Goal: Transaction & Acquisition: Purchase product/service

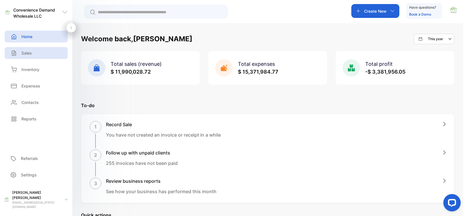
drag, startPoint x: 35, startPoint y: 53, endPoint x: 39, endPoint y: 61, distance: 9.4
click at [35, 53] on div "Sales" at bounding box center [36, 53] width 63 height 12
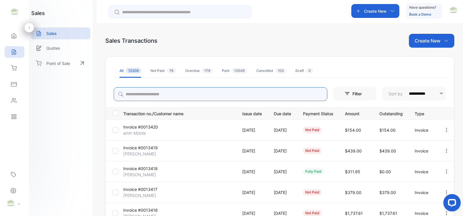
click at [168, 97] on div "**********" at bounding box center [280, 206] width 348 height 243
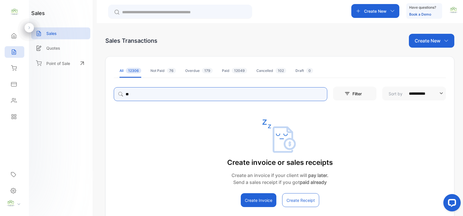
type input "*"
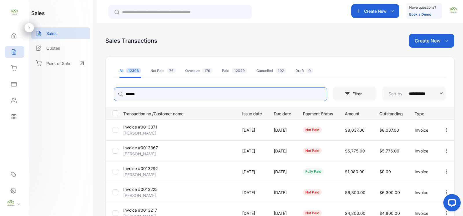
scroll to position [84, 0]
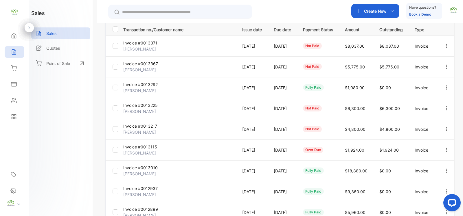
type input "******"
click at [84, 108] on div "sales Sales Quotes Point of Sale" at bounding box center [61, 108] width 64 height 216
click at [446, 151] on icon "button" at bounding box center [446, 149] width 5 height 5
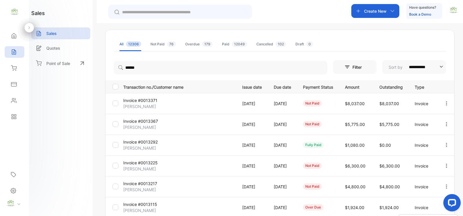
scroll to position [0, 0]
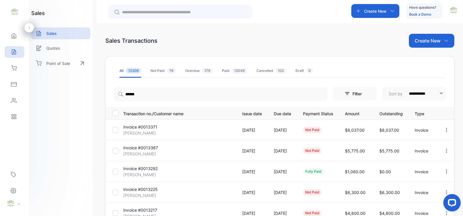
click at [181, 12] on input "text" at bounding box center [184, 12] width 124 height 6
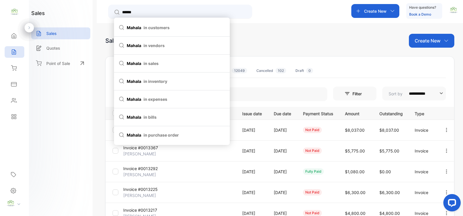
type input "******"
click at [292, 34] on div "Sales Transactions Create New" at bounding box center [279, 41] width 349 height 14
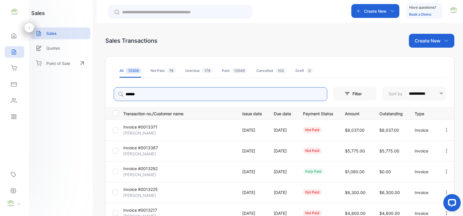
click at [261, 93] on input "******" at bounding box center [220, 94] width 213 height 14
type input "*******"
click at [378, 8] on p "Create New" at bounding box center [375, 11] width 23 height 6
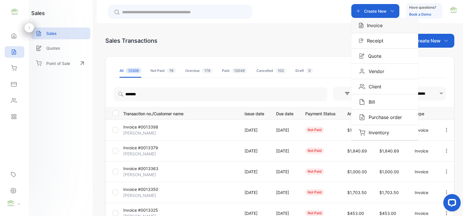
click at [375, 21] on div "Invoice" at bounding box center [384, 25] width 67 height 15
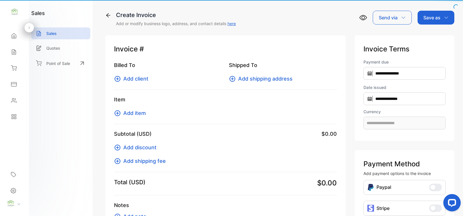
type input "**********"
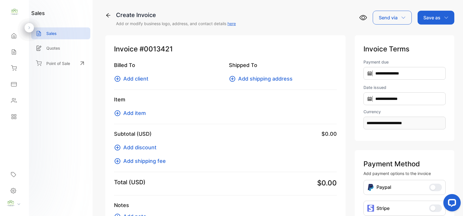
click at [118, 77] on icon at bounding box center [117, 78] width 7 height 7
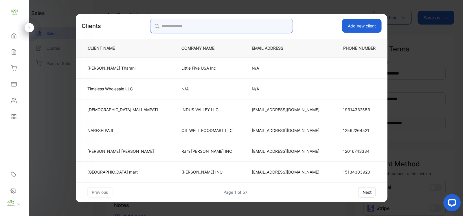
click at [248, 28] on input "search" at bounding box center [221, 26] width 143 height 14
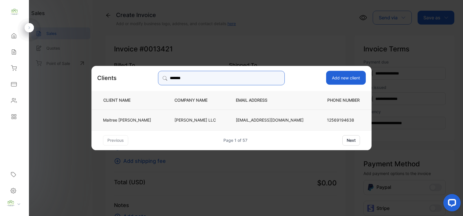
type input "*******"
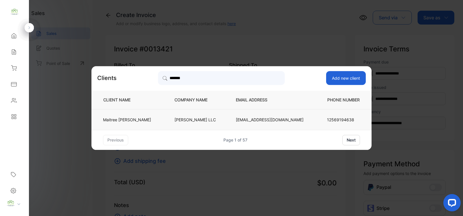
click at [181, 113] on td "[PERSON_NAME] LLC" at bounding box center [195, 119] width 61 height 21
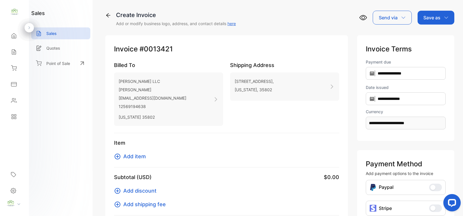
scroll to position [84, 0]
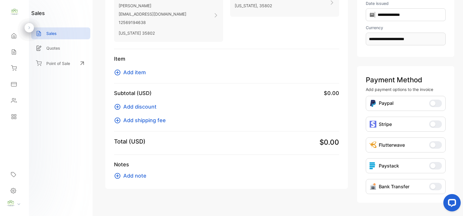
click at [116, 71] on icon at bounding box center [117, 72] width 7 height 7
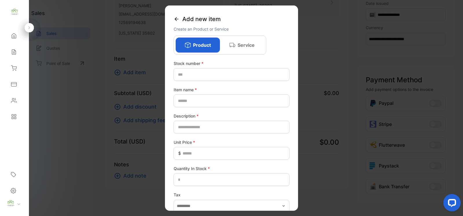
click at [178, 18] on icon at bounding box center [176, 19] width 6 height 6
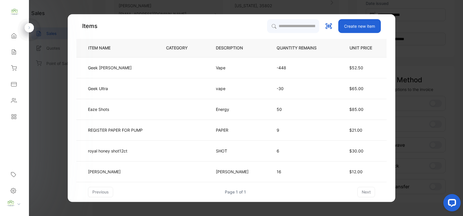
click at [216, 48] on th "DESCRIPTION" at bounding box center [236, 48] width 61 height 19
click at [269, 24] on input "search" at bounding box center [292, 26] width 53 height 14
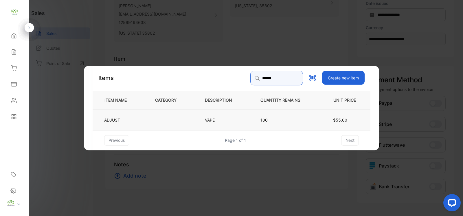
type input "******"
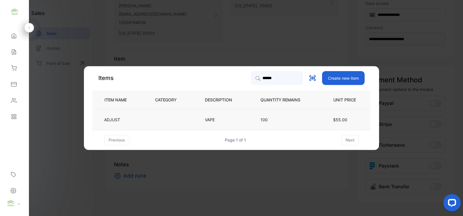
click at [284, 115] on td "100" at bounding box center [285, 119] width 68 height 21
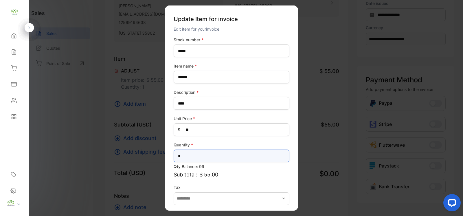
click at [199, 153] on input "*" at bounding box center [231, 156] width 116 height 13
type input "*"
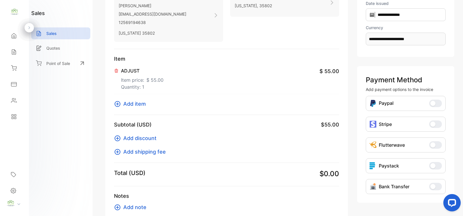
click at [119, 104] on icon at bounding box center [117, 104] width 7 height 7
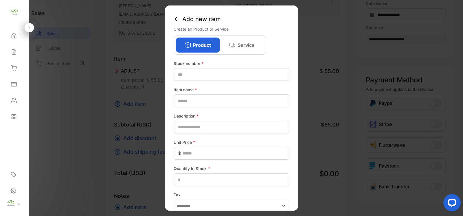
click at [180, 18] on div "Add new item" at bounding box center [231, 18] width 116 height 13
click at [174, 18] on icon at bounding box center [176, 19] width 6 height 6
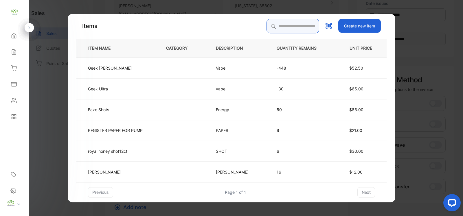
click at [266, 23] on input "search" at bounding box center [292, 26] width 53 height 14
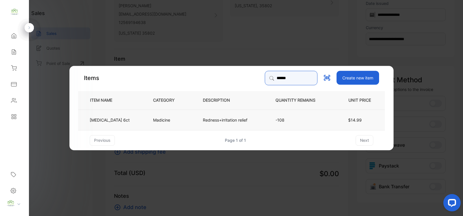
type input "******"
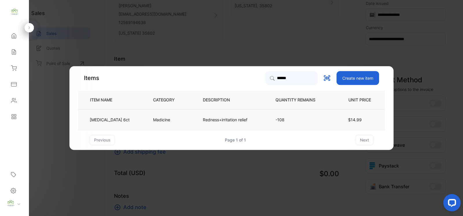
click at [296, 118] on p "-108" at bounding box center [299, 120] width 49 height 6
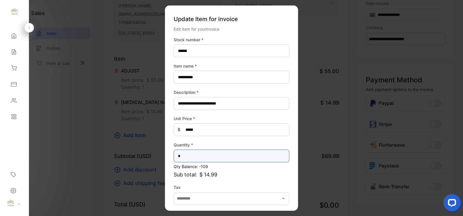
click at [234, 158] on input "*" at bounding box center [231, 156] width 116 height 13
type input "*"
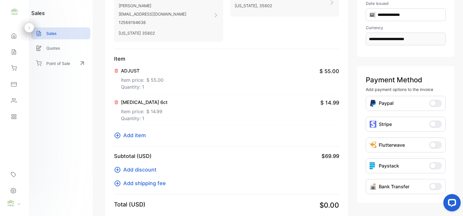
click at [121, 139] on button "Add item" at bounding box center [131, 136] width 35 height 8
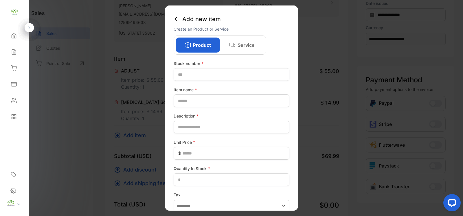
click at [175, 19] on icon at bounding box center [176, 19] width 6 height 6
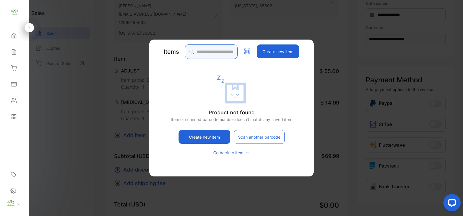
click at [236, 51] on input "search" at bounding box center [211, 52] width 53 height 14
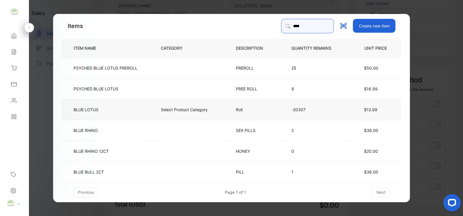
type input "****"
click at [228, 105] on td "Roll" at bounding box center [254, 109] width 56 height 21
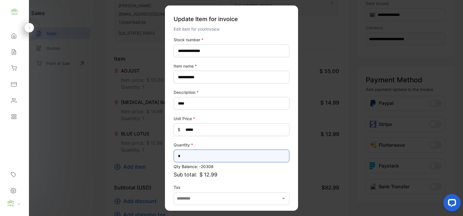
click at [206, 160] on input "*" at bounding box center [231, 156] width 116 height 13
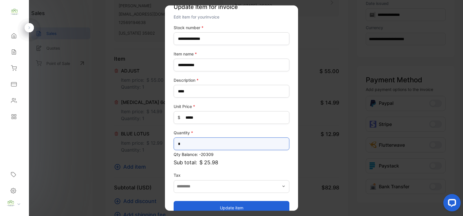
scroll to position [23, 0]
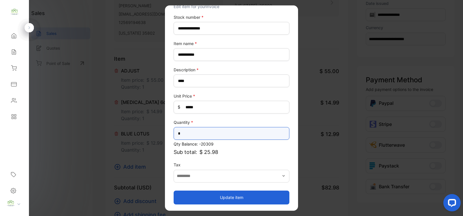
type input "*"
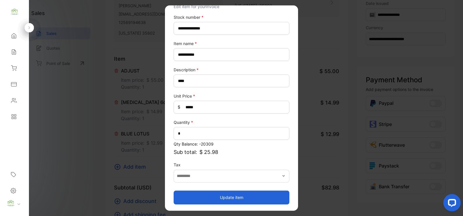
drag, startPoint x: 239, startPoint y: 197, endPoint x: 234, endPoint y: 196, distance: 4.4
click at [239, 197] on button "Update item" at bounding box center [231, 198] width 116 height 14
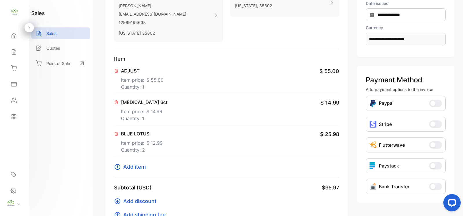
click at [117, 165] on icon at bounding box center [117, 167] width 7 height 7
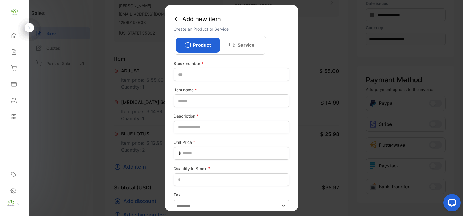
click at [176, 15] on div "Add new item" at bounding box center [231, 18] width 116 height 13
click at [177, 21] on icon at bounding box center [176, 19] width 6 height 6
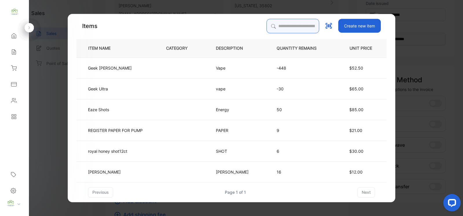
click at [278, 25] on input "search" at bounding box center [292, 26] width 53 height 14
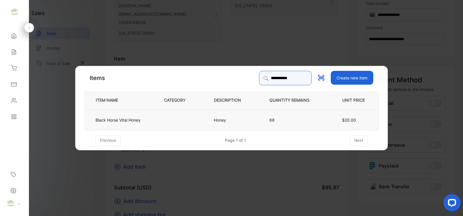
type input "**********"
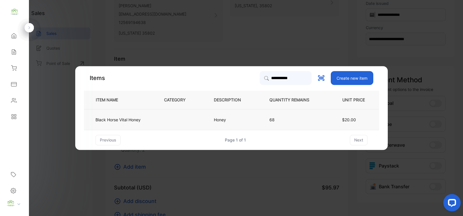
click at [201, 116] on td at bounding box center [179, 119] width 50 height 21
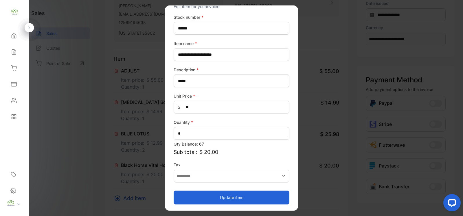
click at [250, 193] on button "Update item" at bounding box center [231, 198] width 116 height 14
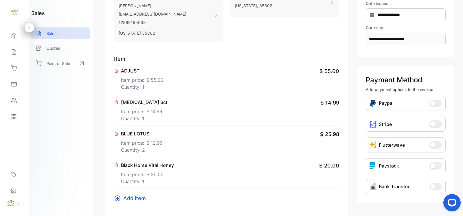
click at [117, 202] on button "Add item" at bounding box center [131, 199] width 35 height 8
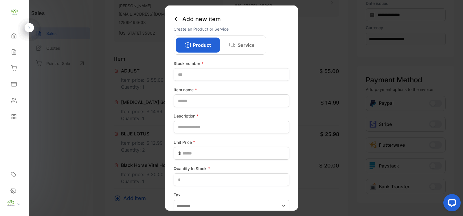
click at [174, 19] on icon at bounding box center [176, 19] width 6 height 6
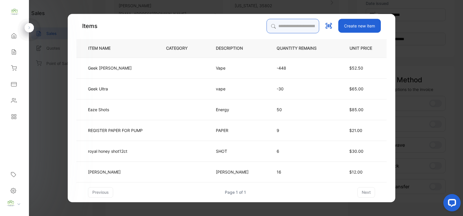
click at [275, 22] on input "search" at bounding box center [292, 26] width 53 height 14
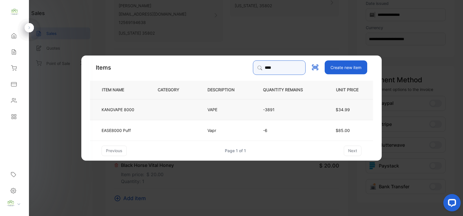
type input "****"
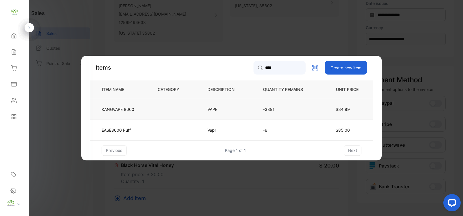
click at [238, 109] on td "VAPE" at bounding box center [226, 109] width 56 height 21
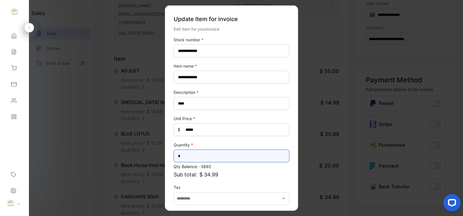
click at [199, 154] on input "*" at bounding box center [231, 156] width 116 height 13
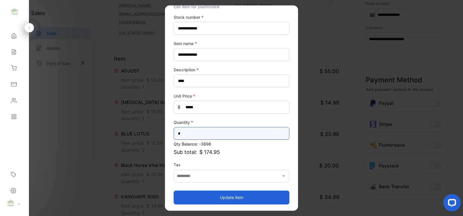
type input "*"
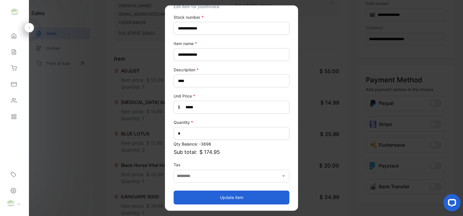
click at [272, 197] on button "Update item" at bounding box center [231, 198] width 116 height 14
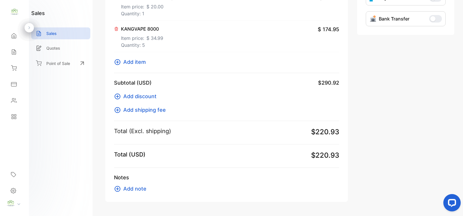
scroll to position [253, 0]
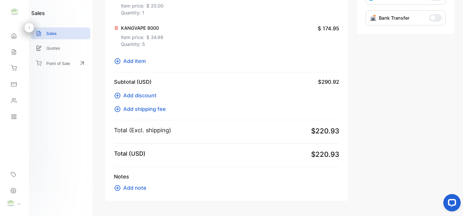
click at [117, 60] on icon at bounding box center [117, 61] width 6 height 6
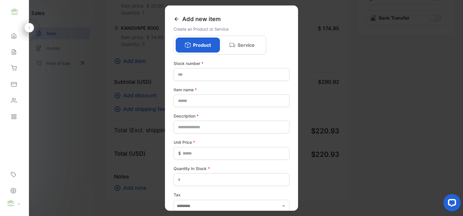
click at [177, 17] on icon at bounding box center [176, 19] width 6 height 6
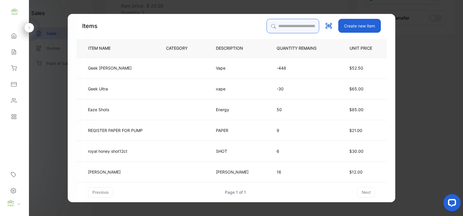
click at [294, 27] on input "search" at bounding box center [292, 26] width 53 height 14
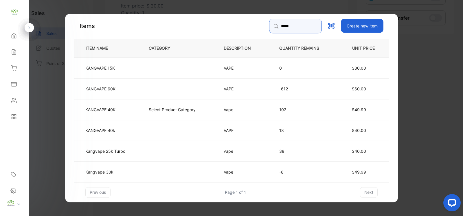
type input "**********"
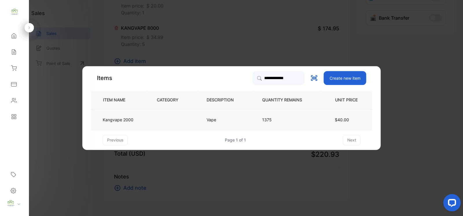
click at [148, 121] on td at bounding box center [172, 119] width 50 height 21
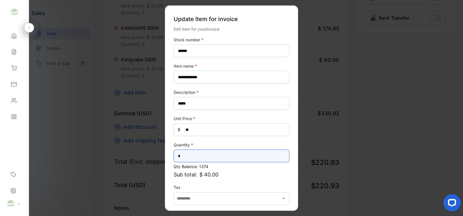
click at [207, 158] on input "*" at bounding box center [231, 156] width 116 height 13
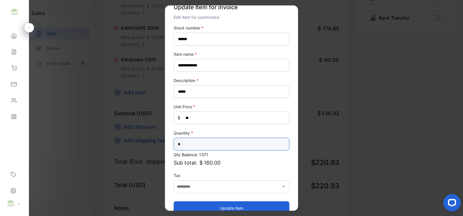
scroll to position [23, 0]
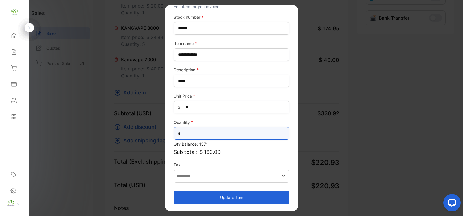
type input "*"
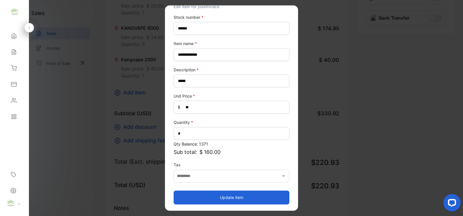
click at [242, 193] on button "Update item" at bounding box center [231, 198] width 116 height 14
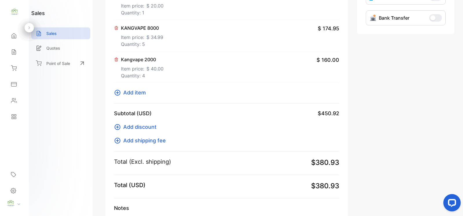
click at [120, 93] on icon at bounding box center [117, 93] width 6 height 6
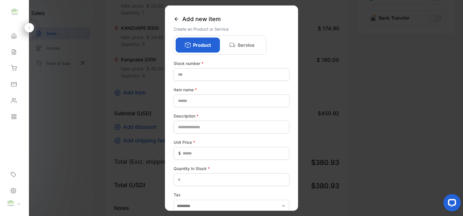
click at [176, 17] on icon at bounding box center [176, 19] width 6 height 6
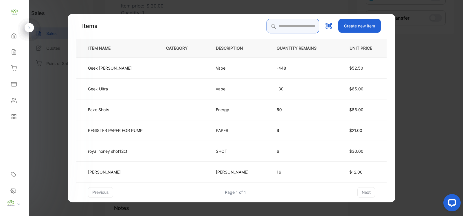
click at [286, 28] on input "search" at bounding box center [292, 26] width 53 height 14
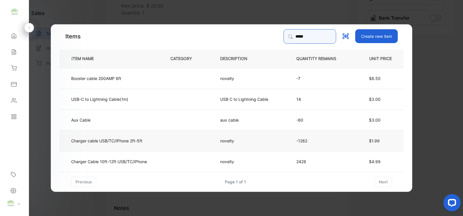
type input "*****"
drag, startPoint x: 176, startPoint y: 135, endPoint x: 175, endPoint y: 139, distance: 3.8
click at [175, 139] on td at bounding box center [186, 140] width 50 height 21
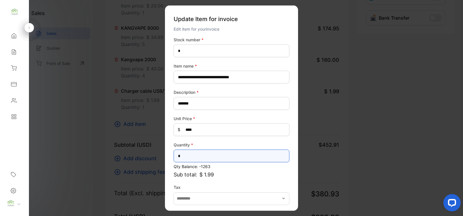
click at [193, 154] on input "*" at bounding box center [231, 156] width 116 height 13
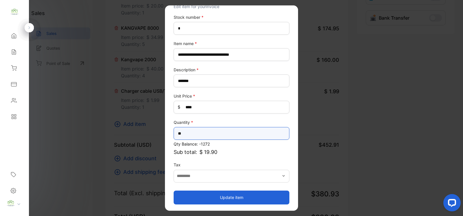
type input "**"
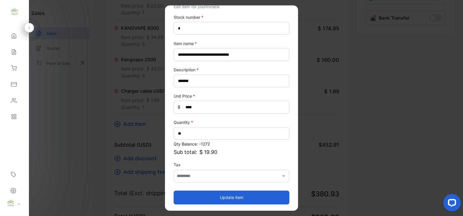
click at [253, 196] on button "Update item" at bounding box center [231, 198] width 116 height 14
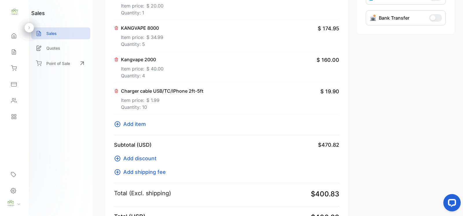
click at [117, 124] on icon at bounding box center [117, 124] width 6 height 6
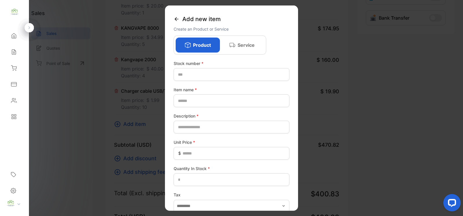
click at [179, 20] on icon at bounding box center [176, 19] width 6 height 6
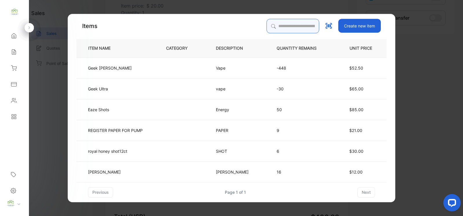
click at [276, 30] on input "search" at bounding box center [292, 26] width 53 height 14
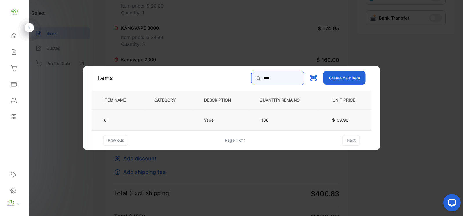
type input "****"
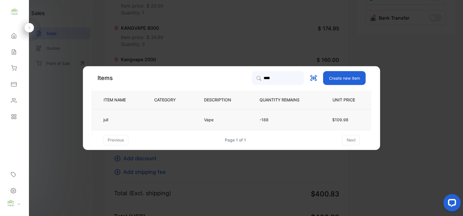
click at [155, 113] on td at bounding box center [170, 119] width 50 height 21
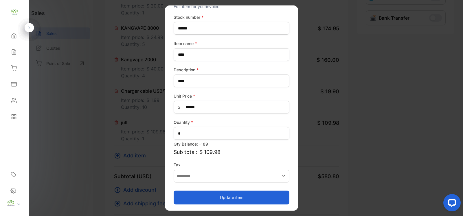
click at [248, 191] on button "Update item" at bounding box center [231, 198] width 116 height 14
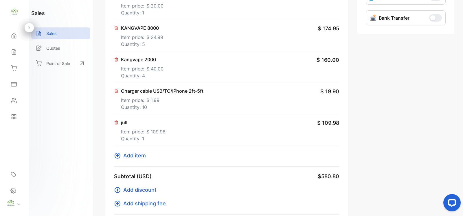
click at [120, 157] on icon at bounding box center [117, 156] width 6 height 6
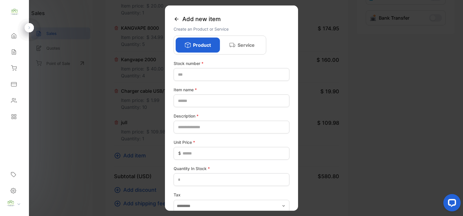
click at [175, 20] on icon at bounding box center [176, 19] width 6 height 6
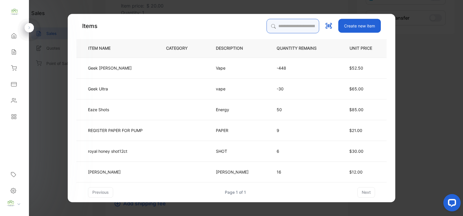
click at [286, 22] on input "search" at bounding box center [292, 26] width 53 height 14
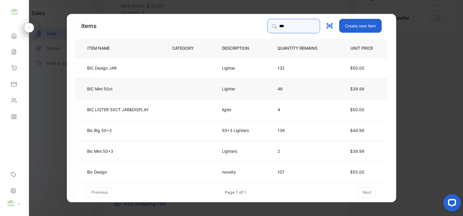
type input "***"
click at [155, 88] on td "BIC Mini 50ct" at bounding box center [118, 88] width 87 height 21
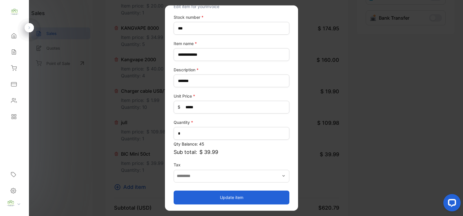
click at [243, 193] on button "Update item" at bounding box center [231, 198] width 116 height 14
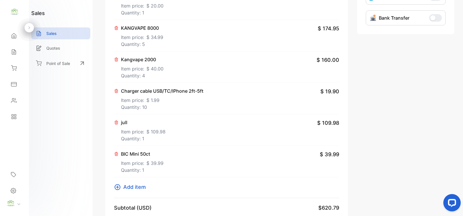
click at [118, 184] on icon at bounding box center [117, 187] width 7 height 7
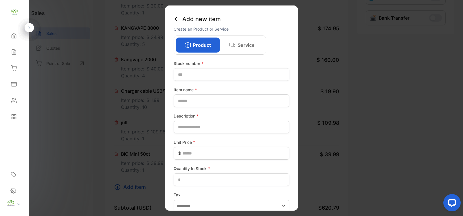
click at [174, 15] on div "Add new item" at bounding box center [231, 18] width 116 height 13
click at [177, 18] on icon at bounding box center [176, 19] width 6 height 6
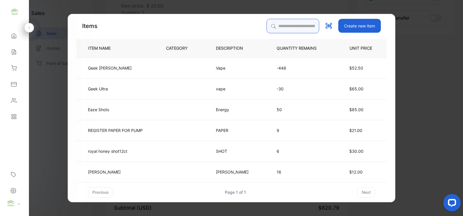
click at [272, 23] on input "search" at bounding box center [292, 26] width 53 height 14
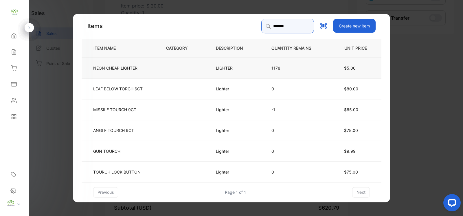
type input "*******"
click at [202, 70] on td at bounding box center [181, 67] width 50 height 21
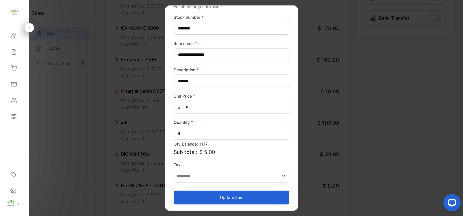
click at [243, 197] on button "Update item" at bounding box center [231, 198] width 116 height 14
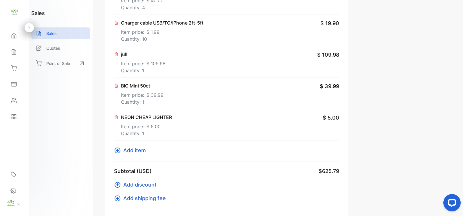
scroll to position [337, 0]
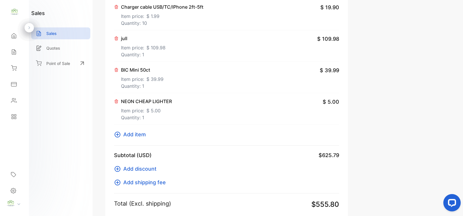
click at [117, 136] on icon at bounding box center [117, 135] width 6 height 6
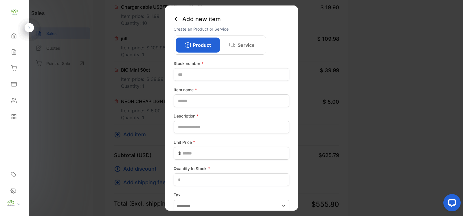
click at [177, 18] on icon at bounding box center [176, 19] width 6 height 6
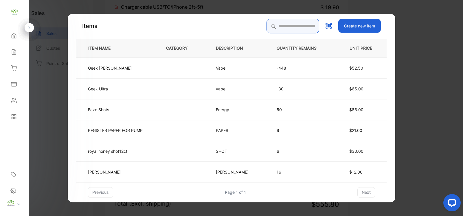
click at [284, 24] on input "search" at bounding box center [292, 26] width 53 height 14
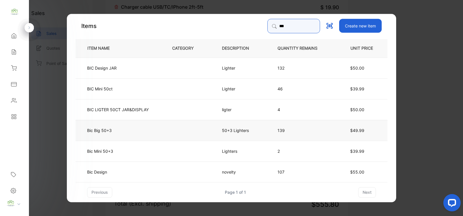
type input "***"
click at [181, 128] on td at bounding box center [187, 130] width 50 height 21
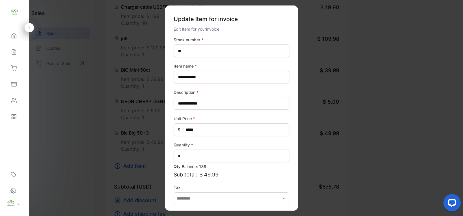
scroll to position [23, 0]
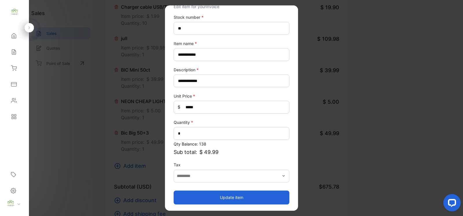
click at [246, 192] on button "Update item" at bounding box center [231, 198] width 116 height 14
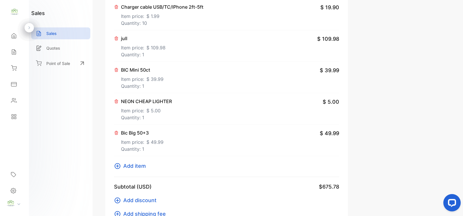
click at [119, 164] on icon at bounding box center [117, 166] width 6 height 6
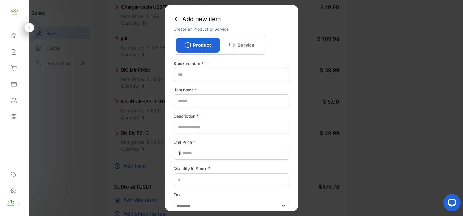
click at [178, 18] on icon at bounding box center [176, 19] width 6 height 6
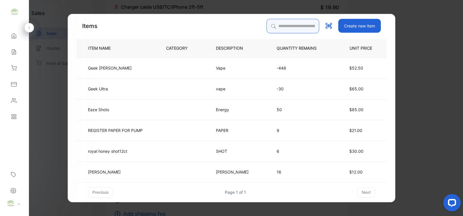
click at [293, 27] on input "search" at bounding box center [292, 26] width 53 height 14
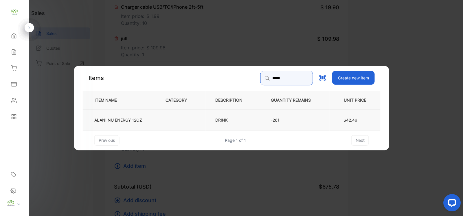
type input "*****"
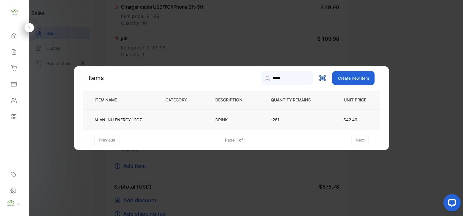
click at [210, 120] on td "DRINK" at bounding box center [234, 119] width 56 height 21
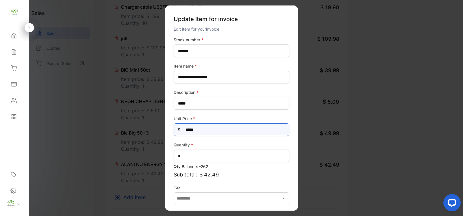
click at [208, 133] on Price-inputprice "*****" at bounding box center [231, 129] width 116 height 13
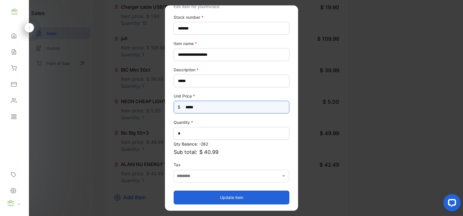
type Price-inputprice "*****"
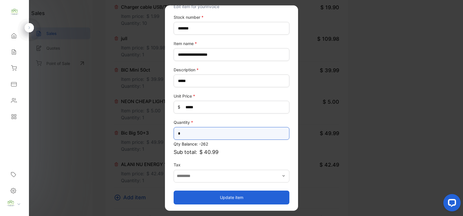
click at [241, 135] on input "*" at bounding box center [231, 133] width 116 height 13
type input "**"
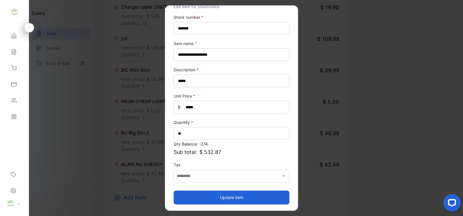
click at [189, 195] on button "Update item" at bounding box center [231, 198] width 116 height 14
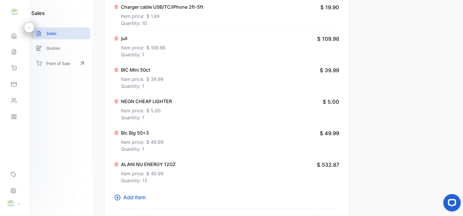
click at [119, 200] on icon at bounding box center [117, 197] width 7 height 7
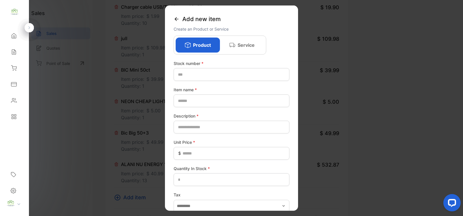
click at [174, 16] on icon at bounding box center [176, 19] width 6 height 6
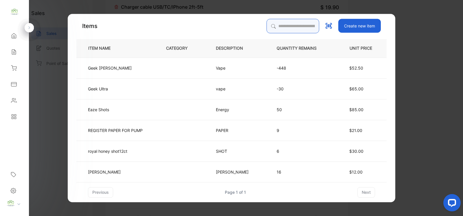
click at [302, 23] on input "search" at bounding box center [292, 26] width 53 height 14
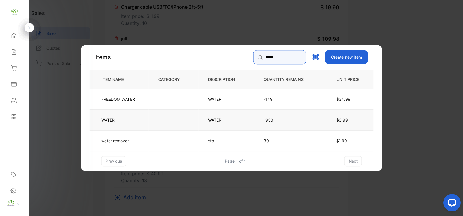
type input "*****"
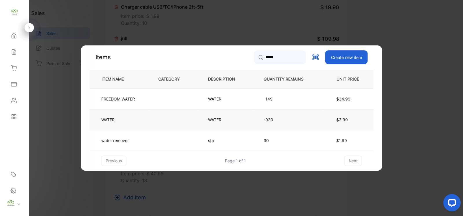
click at [209, 119] on p "WATER" at bounding box center [215, 120] width 15 height 6
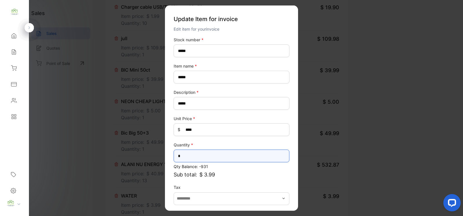
click at [206, 159] on input "*" at bounding box center [231, 156] width 116 height 13
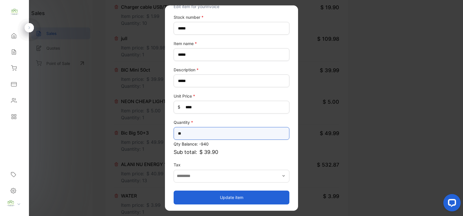
type input "**"
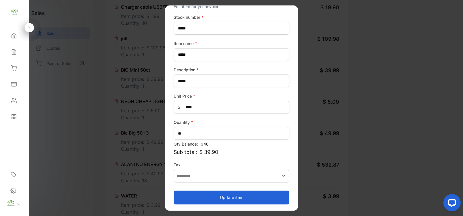
click at [275, 195] on button "Update item" at bounding box center [231, 198] width 116 height 14
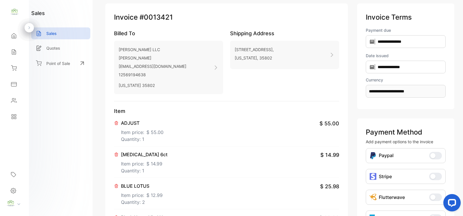
scroll to position [0, 0]
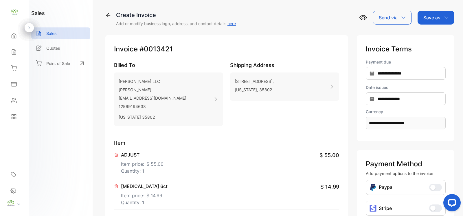
click at [438, 18] on p "Save as" at bounding box center [431, 17] width 17 height 7
click at [440, 16] on div "Save as" at bounding box center [435, 18] width 37 height 14
click at [429, 33] on div "Invoice" at bounding box center [434, 37] width 33 height 12
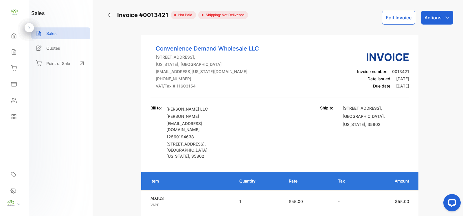
click at [447, 16] on icon "button" at bounding box center [447, 17] width 5 height 5
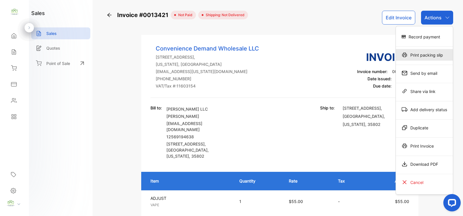
click at [427, 52] on div "Print packing slip" at bounding box center [424, 55] width 57 height 12
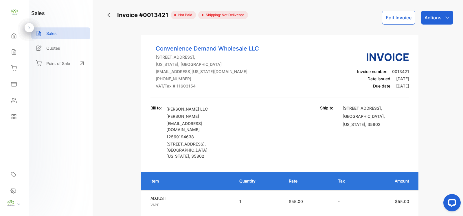
click at [387, 19] on button "Edit Invoice" at bounding box center [398, 18] width 33 height 14
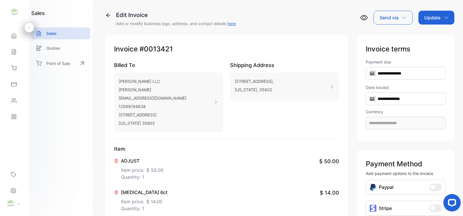
type input "**********"
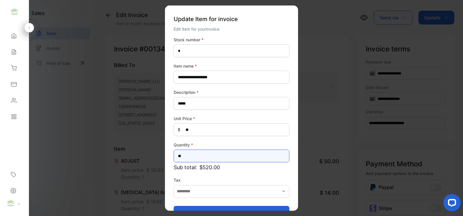
click at [202, 161] on input "**" at bounding box center [231, 156] width 116 height 13
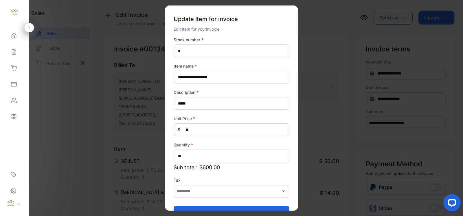
click at [281, 206] on button "Update item" at bounding box center [231, 213] width 116 height 14
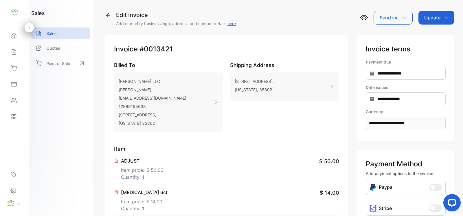
click at [434, 23] on div "Update" at bounding box center [436, 18] width 36 height 14
click at [430, 33] on div "Invoice" at bounding box center [436, 37] width 33 height 12
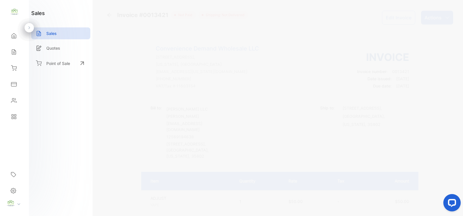
click at [425, 14] on p "Actions" at bounding box center [432, 17] width 17 height 7
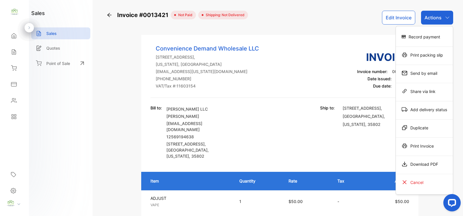
click at [430, 53] on div "Print packing slip" at bounding box center [424, 55] width 57 height 12
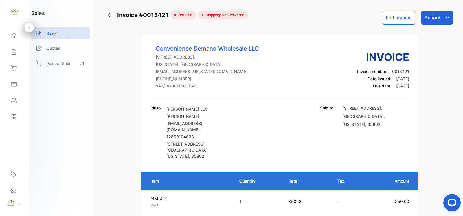
drag, startPoint x: 12, startPoint y: 39, endPoint x: 17, endPoint y: 39, distance: 4.9
click at [12, 39] on div "Home" at bounding box center [15, 36] width 20 height 12
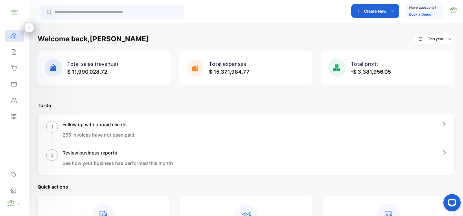
click at [387, 9] on div "Create New" at bounding box center [375, 11] width 48 height 14
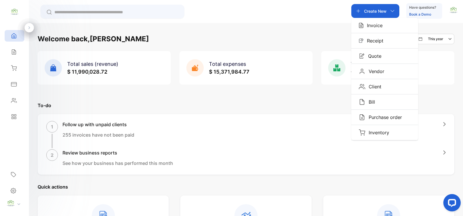
click at [376, 26] on p "Invoice" at bounding box center [372, 25] width 19 height 7
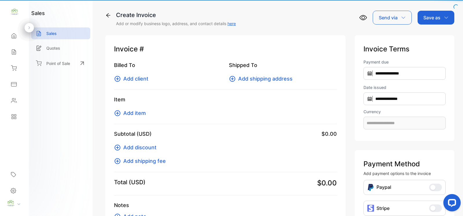
type input "**********"
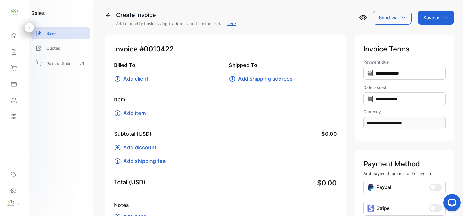
click at [118, 78] on icon at bounding box center [117, 78] width 7 height 7
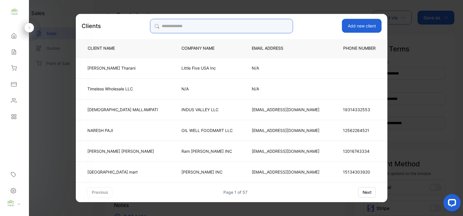
click at [240, 23] on input "search" at bounding box center [221, 26] width 143 height 14
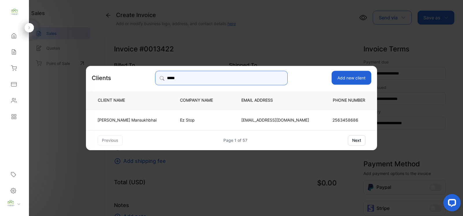
type input "*****"
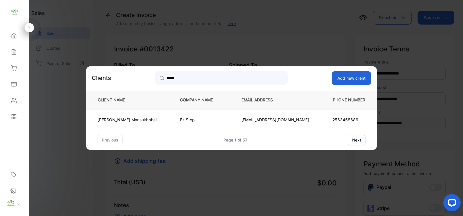
click at [150, 119] on p "Hirenkumar Mansukhbhai" at bounding box center [126, 120] width 59 height 6
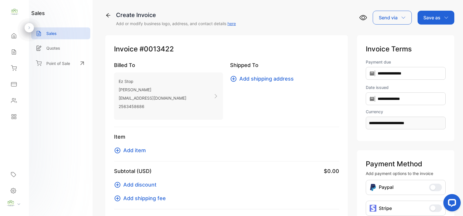
click at [115, 150] on icon at bounding box center [117, 150] width 7 height 7
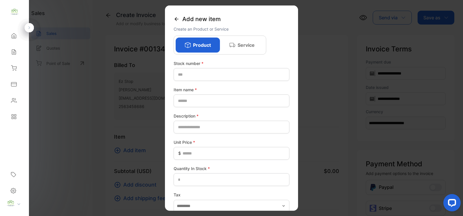
click at [173, 18] on div "Add new item Create an Product or Service Product Service Stock number * Item n…" at bounding box center [231, 108] width 133 height 206
click at [178, 18] on icon at bounding box center [176, 19] width 6 height 6
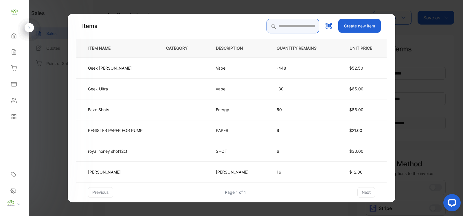
click at [273, 27] on input "search" at bounding box center [292, 26] width 53 height 14
type input "*"
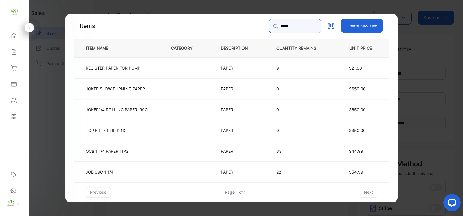
type input "*********"
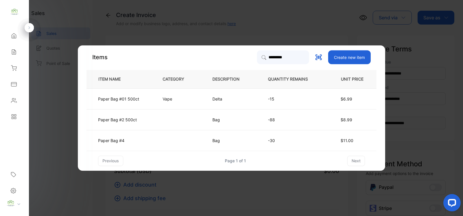
click at [153, 118] on td at bounding box center [178, 119] width 50 height 21
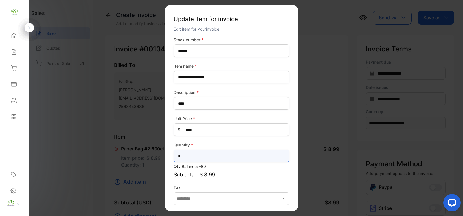
click at [204, 159] on input "*" at bounding box center [231, 156] width 116 height 13
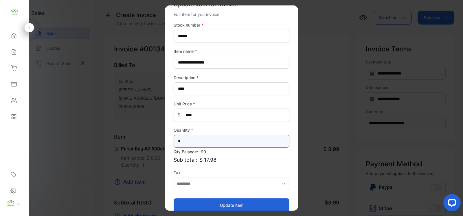
scroll to position [23, 0]
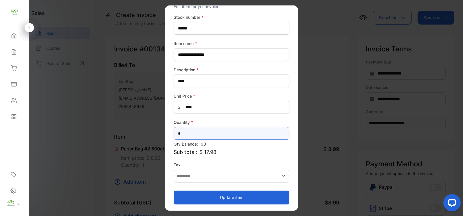
type input "*"
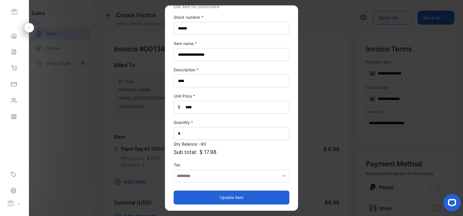
click at [238, 195] on button "Update item" at bounding box center [231, 198] width 116 height 14
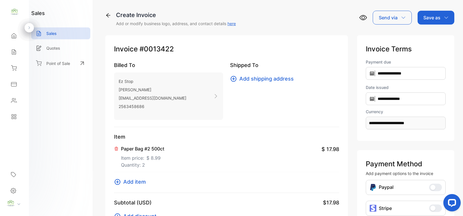
click at [118, 182] on icon at bounding box center [117, 182] width 7 height 7
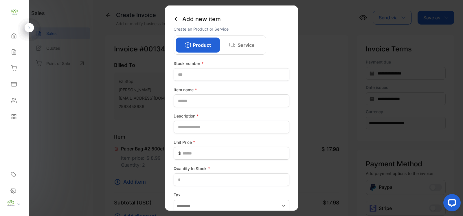
click at [177, 17] on icon at bounding box center [176, 19] width 6 height 6
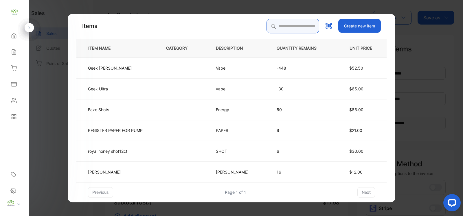
click at [267, 26] on input "search" at bounding box center [292, 26] width 53 height 14
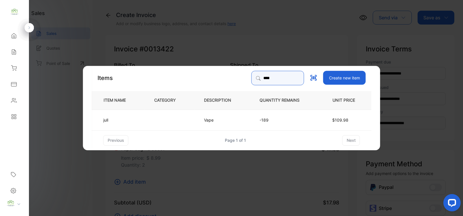
type input "****"
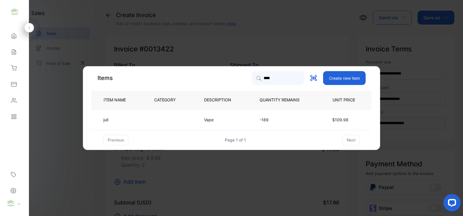
click at [178, 117] on td at bounding box center [170, 119] width 50 height 21
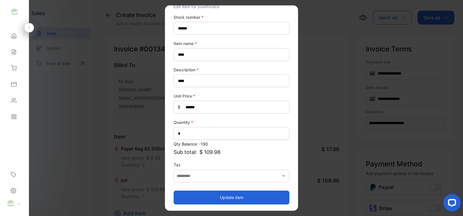
click at [203, 198] on button "Update item" at bounding box center [231, 198] width 116 height 14
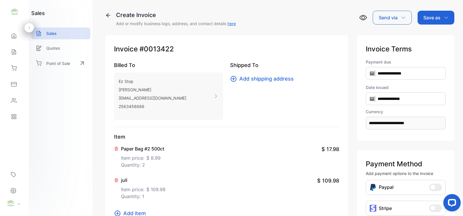
click at [117, 211] on icon at bounding box center [117, 213] width 7 height 7
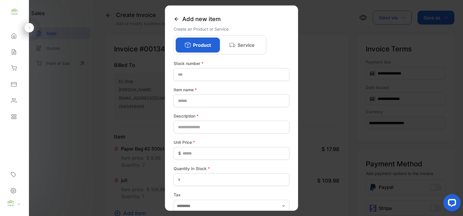
click at [178, 18] on icon at bounding box center [176, 19] width 6 height 6
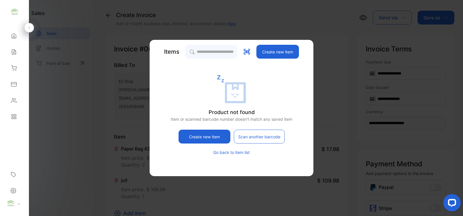
click at [188, 45] on div "Items Create new item" at bounding box center [231, 52] width 146 height 14
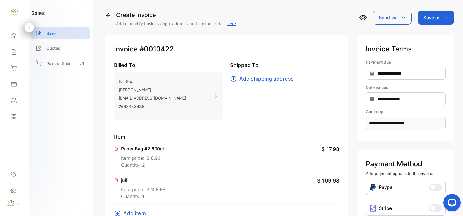
click at [117, 149] on icon at bounding box center [116, 148] width 3 height 3
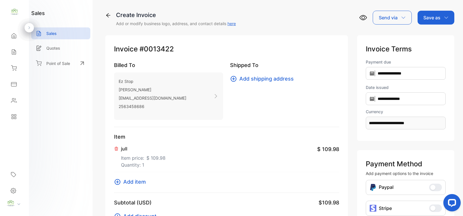
click at [117, 149] on icon at bounding box center [116, 149] width 5 height 5
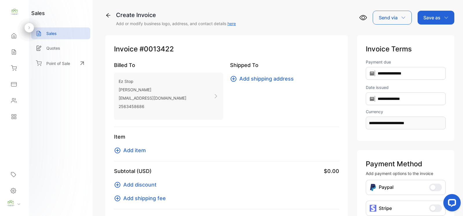
click at [19, 31] on div "Home" at bounding box center [15, 36] width 20 height 12
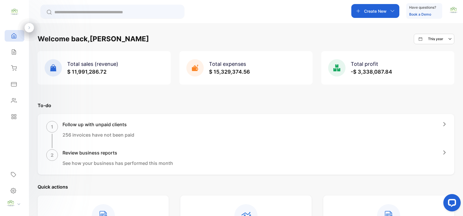
click at [389, 16] on div "Create New" at bounding box center [375, 11] width 48 height 14
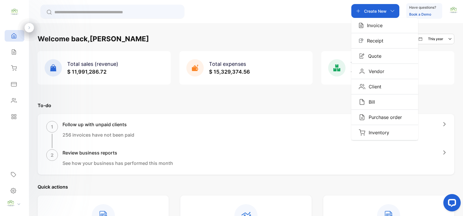
click at [382, 27] on div "Invoice" at bounding box center [384, 25] width 67 height 15
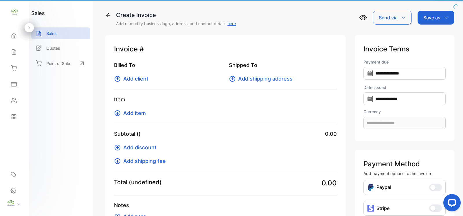
type input "**********"
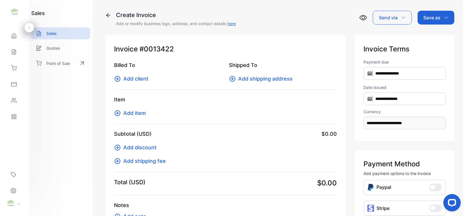
click at [119, 75] on icon at bounding box center [117, 78] width 7 height 7
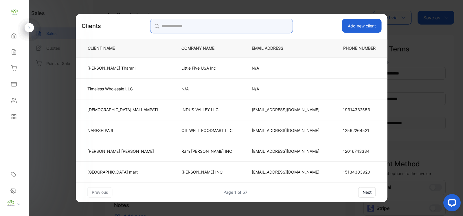
click at [200, 29] on input "search" at bounding box center [221, 26] width 143 height 14
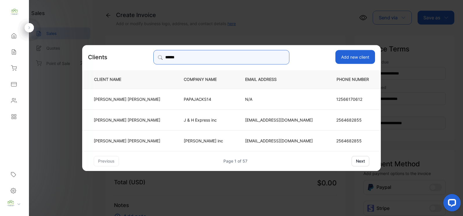
type input "******"
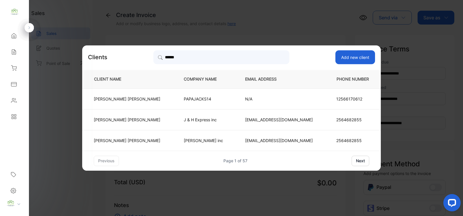
click at [156, 96] on td "HARDIK PATEL" at bounding box center [128, 98] width 92 height 21
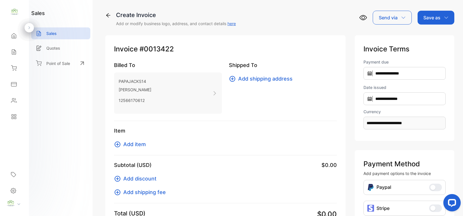
click at [120, 145] on icon at bounding box center [117, 144] width 7 height 7
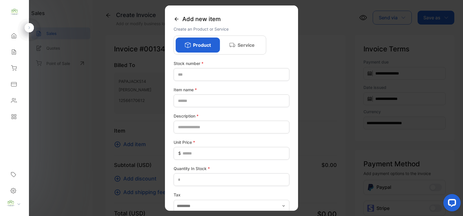
click at [178, 18] on icon at bounding box center [176, 19] width 6 height 6
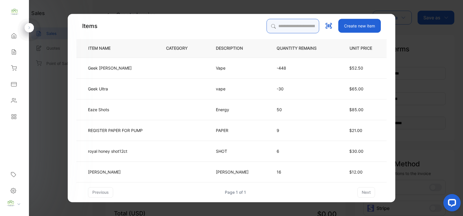
click at [267, 24] on input "search" at bounding box center [292, 26] width 53 height 14
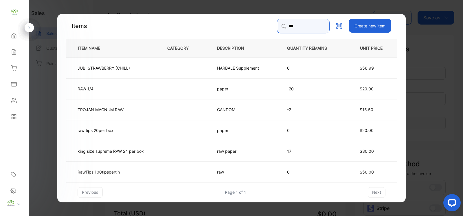
type input "***"
click at [190, 92] on td at bounding box center [183, 88] width 50 height 21
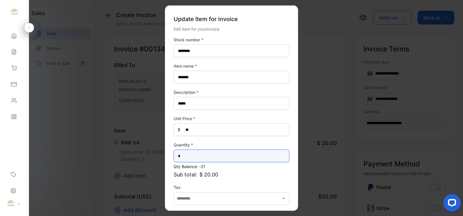
click at [185, 150] on input "*" at bounding box center [231, 156] width 116 height 13
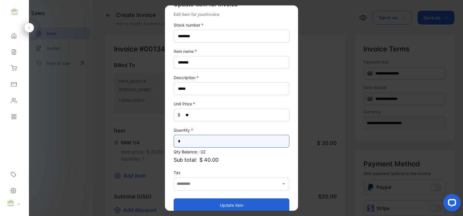
scroll to position [23, 0]
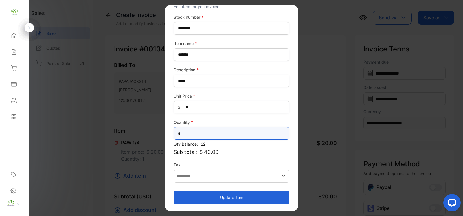
type input "*"
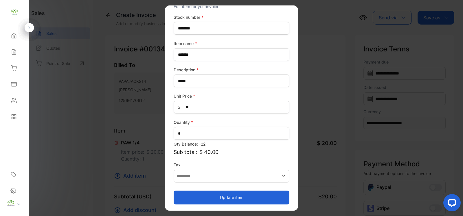
click at [221, 193] on button "Update item" at bounding box center [231, 198] width 116 height 14
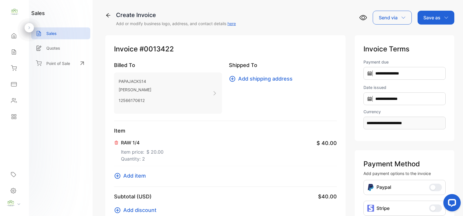
click at [117, 175] on icon at bounding box center [117, 176] width 7 height 7
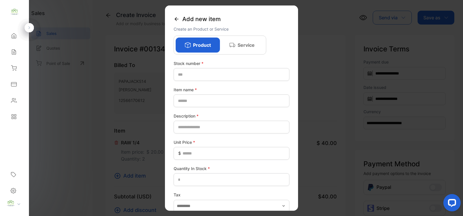
click at [177, 17] on icon at bounding box center [176, 19] width 6 height 6
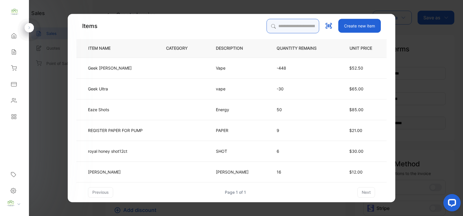
click at [277, 27] on input "search" at bounding box center [292, 26] width 53 height 14
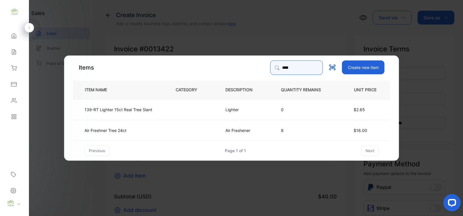
type input "****"
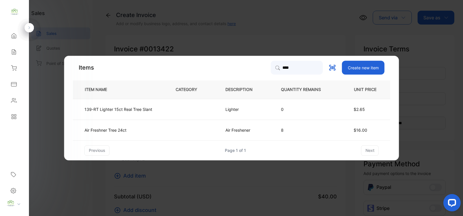
click at [339, 128] on td "8" at bounding box center [305, 130] width 68 height 21
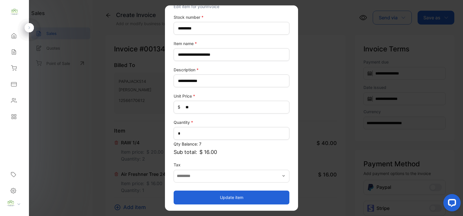
click at [248, 191] on button "Update item" at bounding box center [231, 198] width 116 height 14
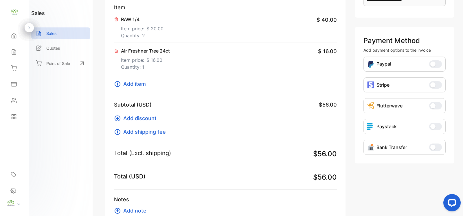
scroll to position [164, 0]
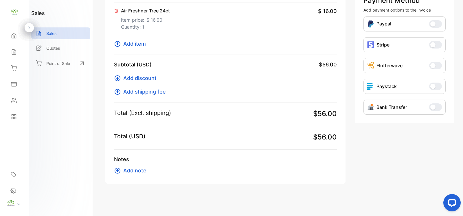
click at [119, 44] on icon at bounding box center [117, 43] width 7 height 7
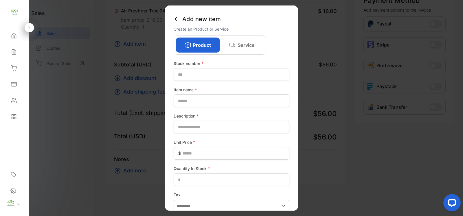
click at [179, 21] on icon at bounding box center [176, 19] width 6 height 6
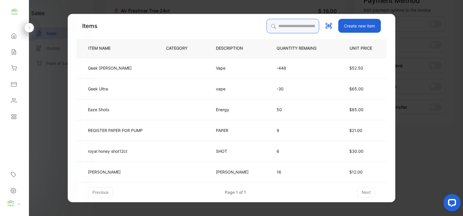
click at [275, 26] on input "search" at bounding box center [292, 26] width 53 height 14
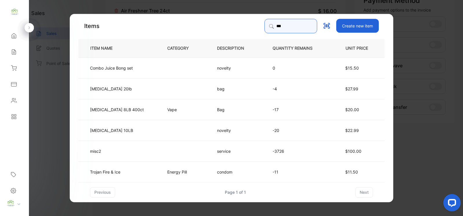
type input "***"
click at [131, 109] on p "Ice Bag 8LB 400ct" at bounding box center [117, 109] width 54 height 6
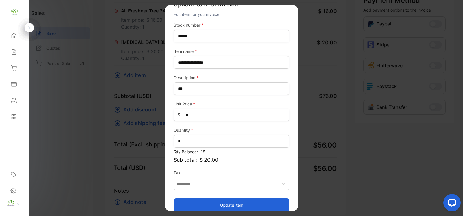
scroll to position [23, 0]
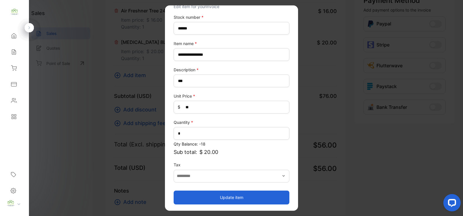
click at [215, 193] on button "Update item" at bounding box center [231, 198] width 116 height 14
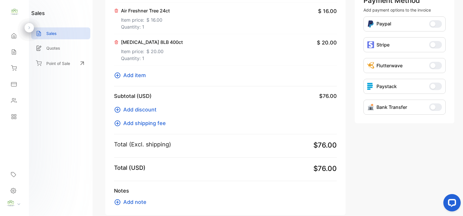
click at [117, 77] on icon at bounding box center [117, 75] width 7 height 7
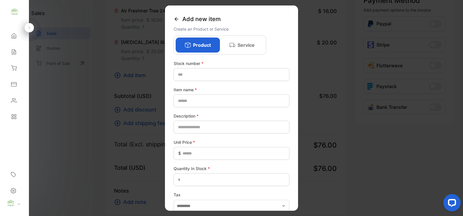
click at [175, 18] on icon at bounding box center [176, 19] width 6 height 6
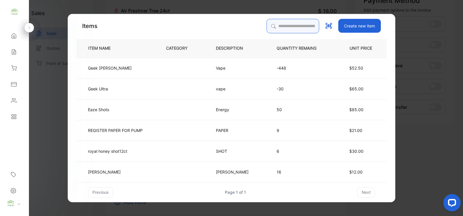
click at [274, 23] on input "search" at bounding box center [292, 26] width 53 height 14
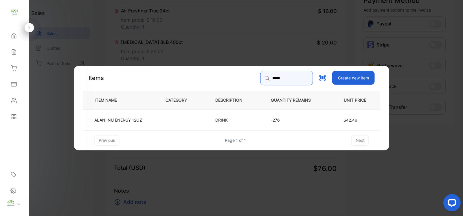
type input "*****"
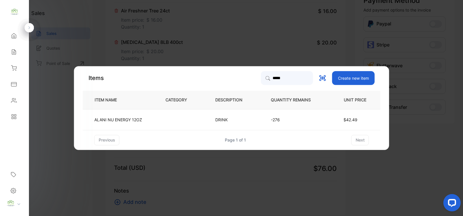
click at [224, 123] on td "DRINK" at bounding box center [234, 119] width 56 height 21
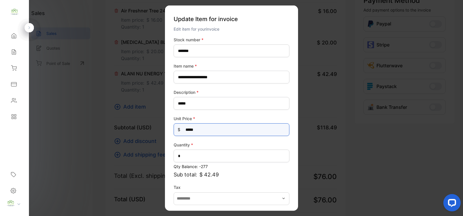
click at [203, 133] on Price-inputprice "*****" at bounding box center [231, 129] width 116 height 13
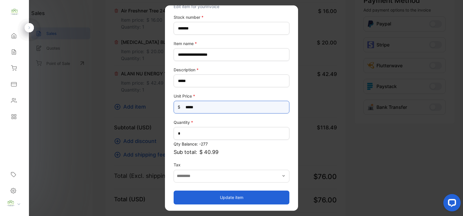
type Price-inputprice "*****"
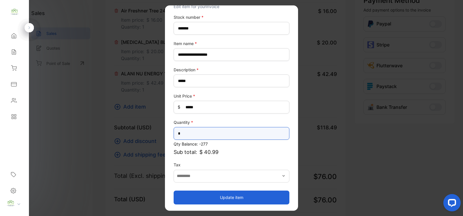
click at [234, 135] on input "*" at bounding box center [231, 133] width 116 height 13
type input "*"
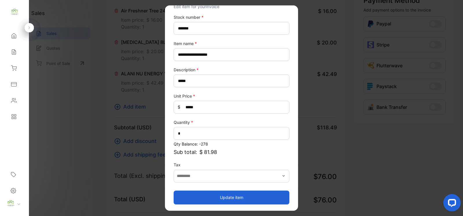
click at [224, 195] on button "Update item" at bounding box center [231, 198] width 116 height 14
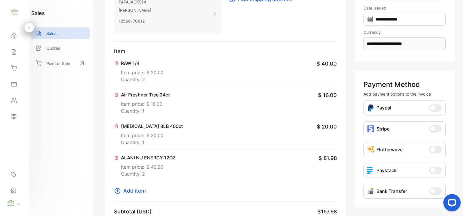
scroll to position [0, 0]
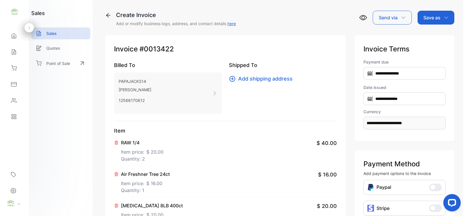
click at [435, 18] on p "Save as" at bounding box center [431, 17] width 17 height 7
click at [433, 37] on div "Invoice" at bounding box center [434, 37] width 33 height 12
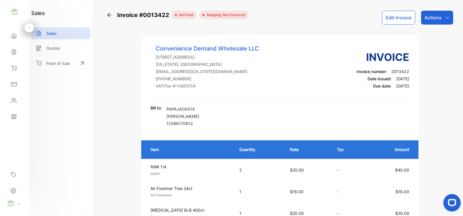
click at [449, 22] on div "Actions" at bounding box center [437, 18] width 32 height 14
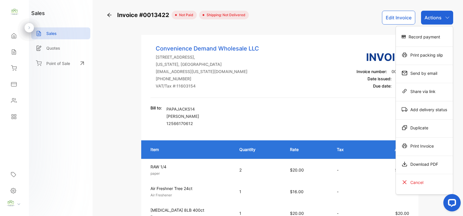
click at [421, 142] on div "Print Invoice" at bounding box center [424, 146] width 57 height 12
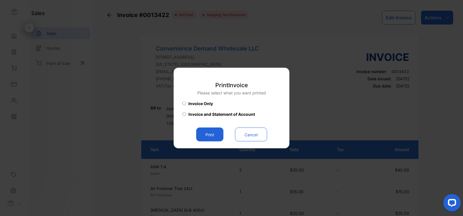
click at [210, 127] on div "Print Invoice Please select what you want printed Invoice Only Invoice and Stat…" at bounding box center [231, 108] width 98 height 67
click at [210, 128] on button "Print" at bounding box center [209, 135] width 27 height 14
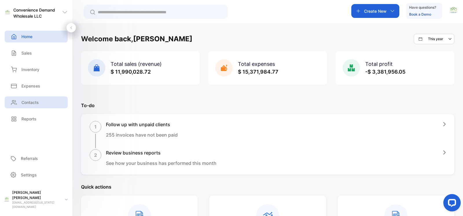
click at [29, 104] on p "Contacts" at bounding box center [29, 102] width 17 height 6
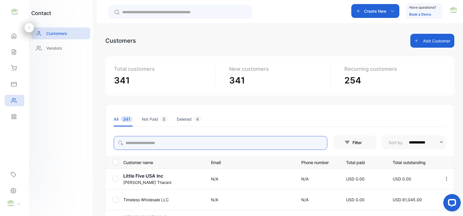
click at [169, 147] on input "search" at bounding box center [220, 143] width 213 height 14
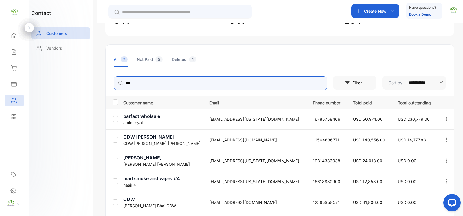
scroll to position [84, 0]
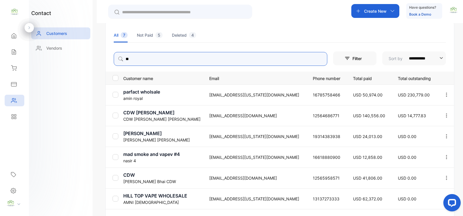
type input "*"
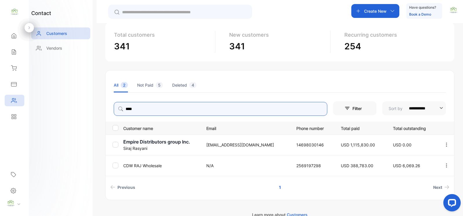
scroll to position [45, 0]
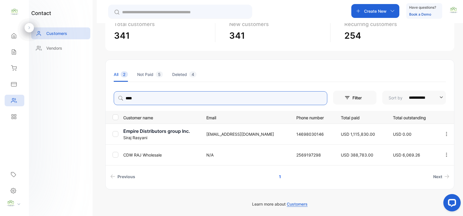
type input "***"
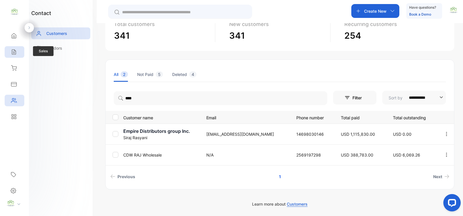
click at [12, 49] on icon at bounding box center [14, 52] width 6 height 6
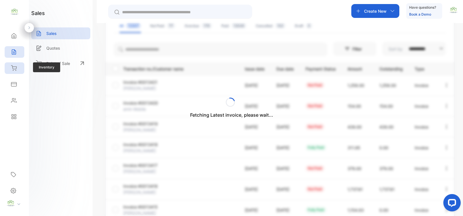
click at [12, 64] on div "Inventory" at bounding box center [15, 68] width 20 height 12
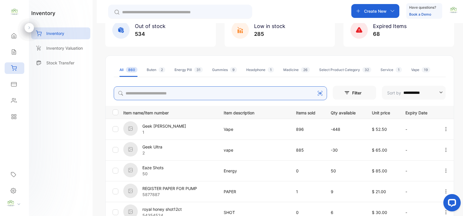
click at [155, 91] on input "search" at bounding box center [220, 93] width 213 height 14
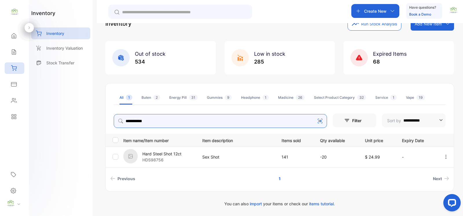
scroll to position [17, 0]
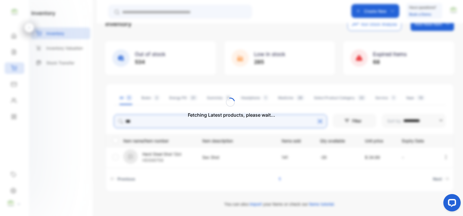
type input "***"
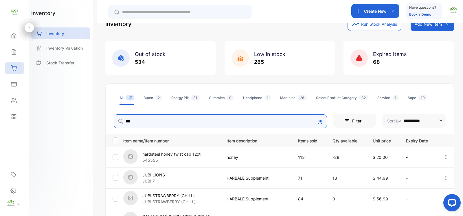
scroll to position [45, 0]
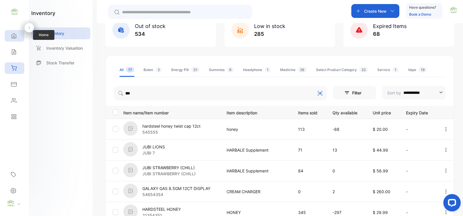
click at [15, 37] on icon at bounding box center [14, 36] width 6 height 6
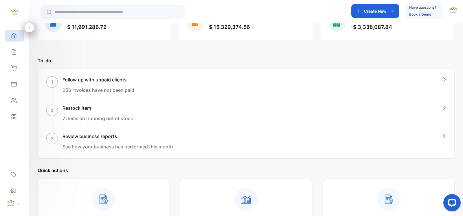
click at [389, 6] on div "Create New" at bounding box center [375, 11] width 48 height 14
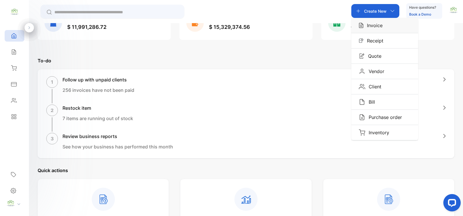
click at [378, 26] on p "Invoice" at bounding box center [372, 25] width 19 height 7
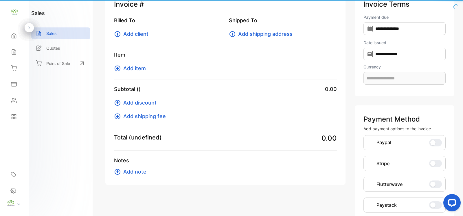
scroll to position [22, 0]
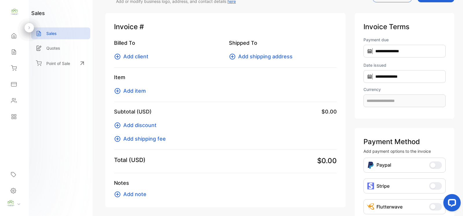
type input "**********"
drag, startPoint x: 119, startPoint y: 57, endPoint x: 109, endPoint y: 54, distance: 11.2
click at [110, 54] on div "Invoice #0013423 Billed To Add client Shipped To Add shipping address Item Add …" at bounding box center [225, 110] width 240 height 195
click at [116, 55] on icon at bounding box center [117, 56] width 7 height 7
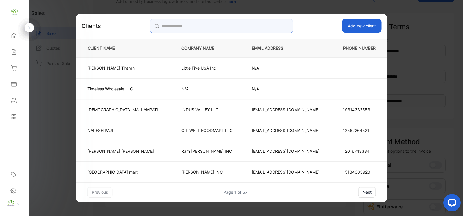
click at [230, 28] on input "search" at bounding box center [221, 26] width 143 height 14
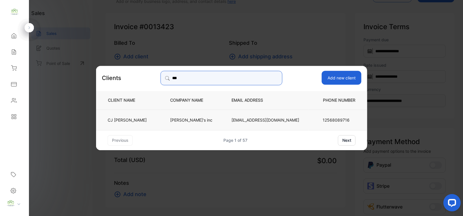
type input "**"
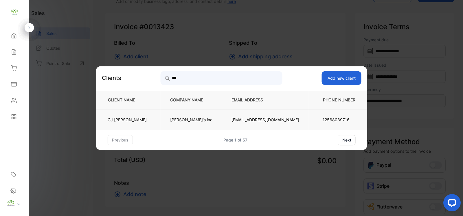
click at [147, 117] on p "[PERSON_NAME] [PERSON_NAME]" at bounding box center [127, 120] width 39 height 6
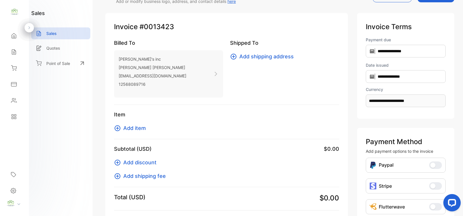
click at [121, 129] on icon at bounding box center [117, 128] width 7 height 7
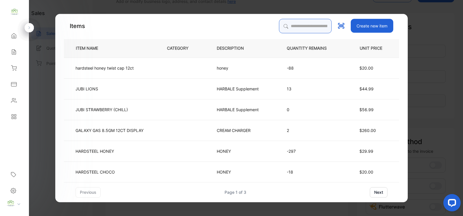
click at [286, 25] on input "search" at bounding box center [305, 26] width 53 height 14
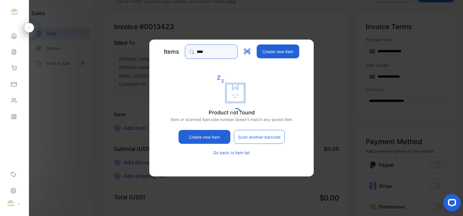
type input "******"
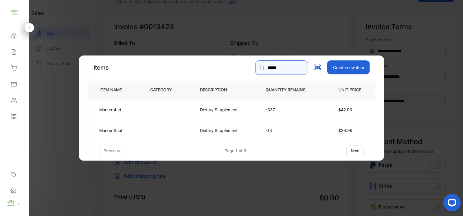
click at [260, 69] on input "******" at bounding box center [281, 67] width 53 height 14
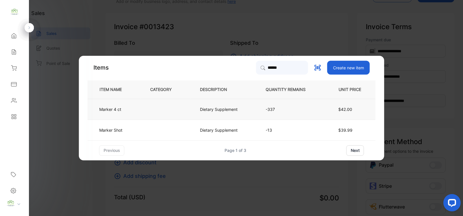
click at [189, 106] on td at bounding box center [166, 109] width 50 height 21
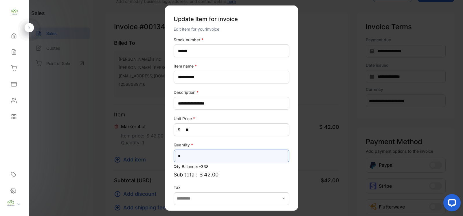
click at [192, 153] on input "*" at bounding box center [231, 156] width 116 height 13
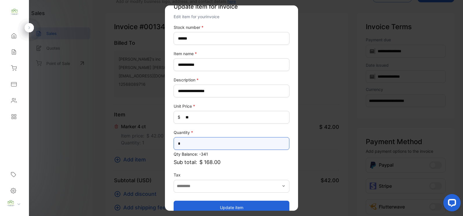
scroll to position [23, 0]
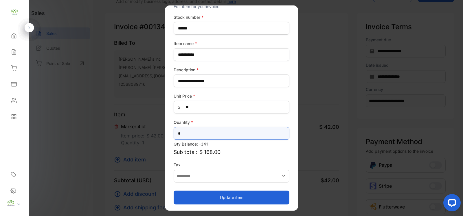
type input "*"
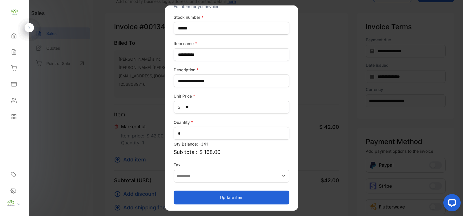
click at [226, 191] on button "Update item" at bounding box center [231, 198] width 116 height 14
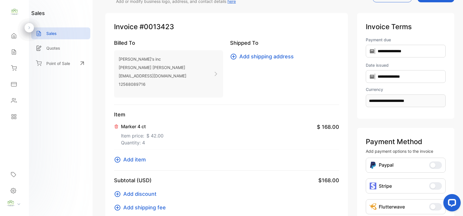
click at [120, 158] on icon at bounding box center [117, 159] width 7 height 7
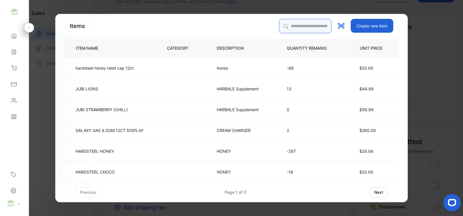
click at [304, 27] on input "search" at bounding box center [305, 26] width 53 height 14
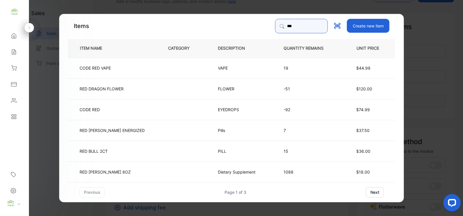
type input "**********"
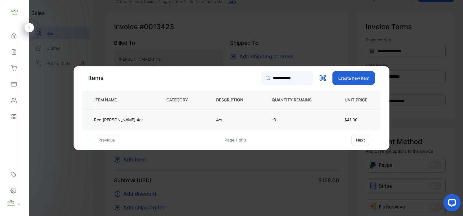
click at [177, 119] on td at bounding box center [182, 119] width 50 height 21
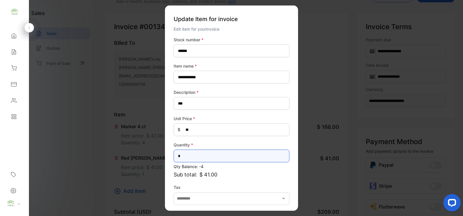
click at [208, 155] on input "*" at bounding box center [231, 156] width 116 height 13
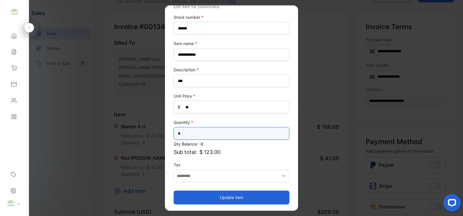
type input "*"
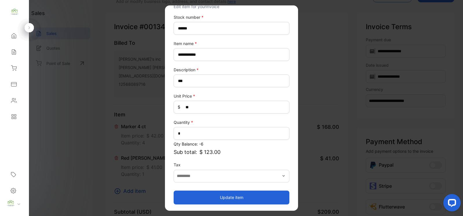
click at [217, 193] on button "Update item" at bounding box center [231, 198] width 116 height 14
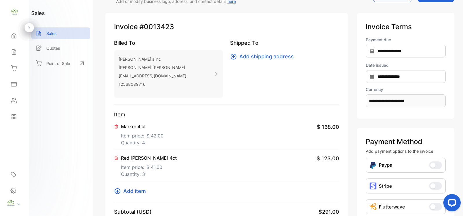
click at [140, 125] on p "Marker 4 ct" at bounding box center [142, 126] width 43 height 7
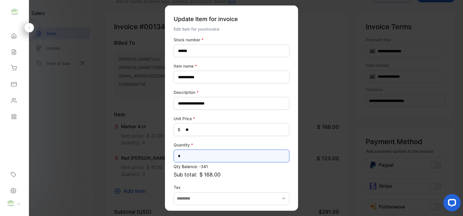
click at [207, 158] on input "*" at bounding box center [231, 156] width 116 height 13
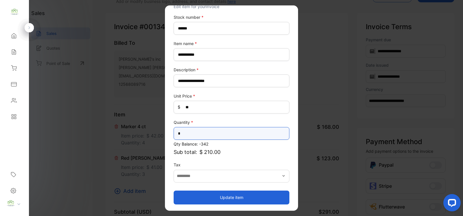
type input "*"
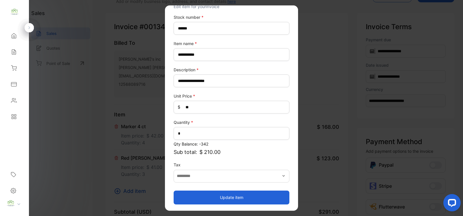
click at [207, 193] on button "Update item" at bounding box center [231, 198] width 116 height 14
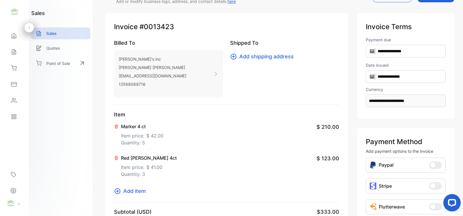
click at [118, 190] on icon at bounding box center [117, 191] width 7 height 7
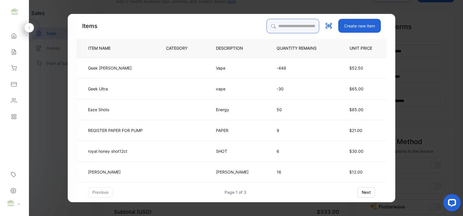
click at [280, 31] on input "search" at bounding box center [292, 26] width 53 height 14
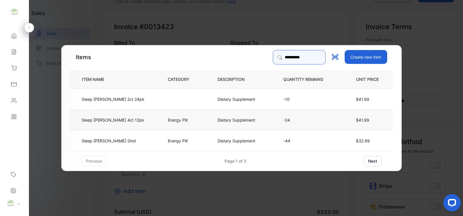
type input "**********"
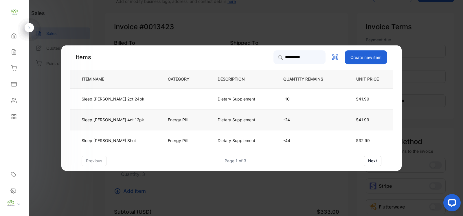
click at [171, 125] on td "Energy Pill" at bounding box center [183, 119] width 50 height 21
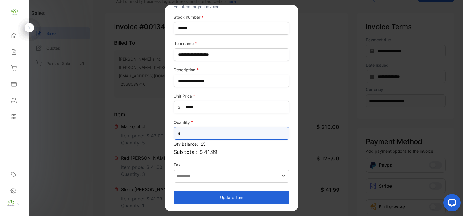
click at [224, 136] on input "*" at bounding box center [231, 133] width 116 height 13
type input "*"
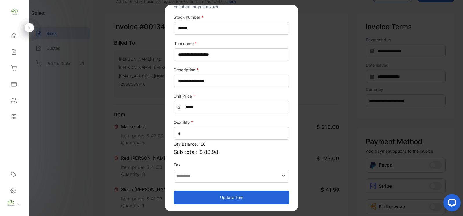
click at [252, 200] on button "Update item" at bounding box center [231, 198] width 116 height 14
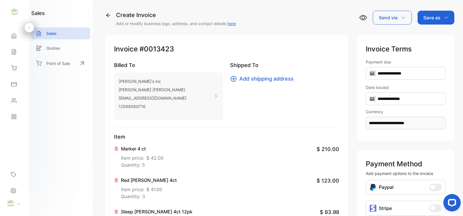
scroll to position [84, 0]
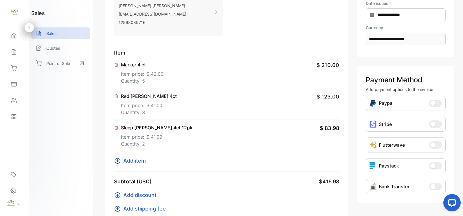
click at [118, 158] on icon at bounding box center [117, 161] width 7 height 7
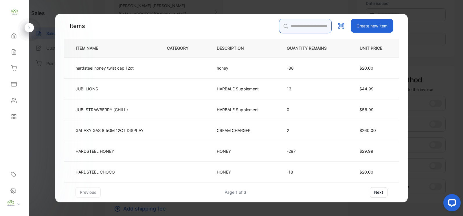
click at [294, 24] on input "search" at bounding box center [305, 26] width 53 height 14
type input "*****"
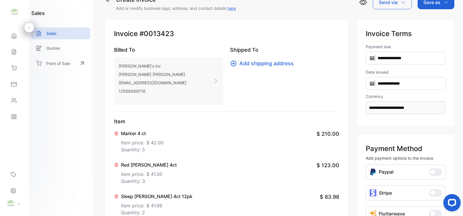
scroll to position [0, 0]
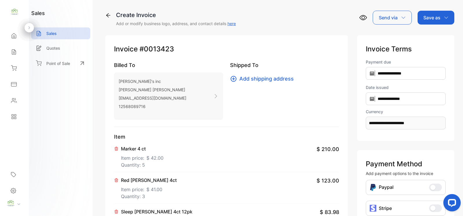
click at [424, 21] on p "Save as" at bounding box center [431, 17] width 17 height 7
click at [422, 32] on div "Invoice" at bounding box center [434, 37] width 33 height 12
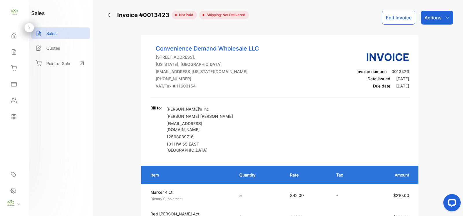
click at [442, 16] on div "Actions" at bounding box center [437, 18] width 32 height 14
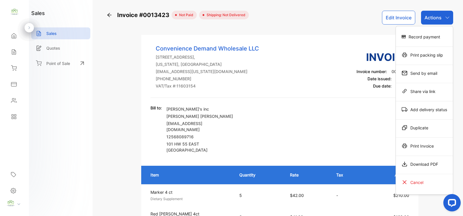
drag, startPoint x: 421, startPoint y: 149, endPoint x: 421, endPoint y: 154, distance: 4.6
click at [421, 154] on div "Print Invoice" at bounding box center [424, 147] width 57 height 18
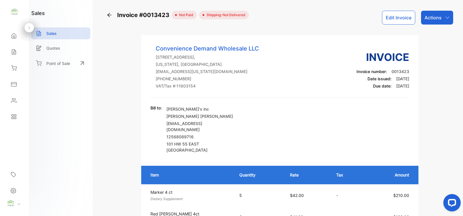
click at [430, 20] on p "Actions" at bounding box center [432, 17] width 17 height 7
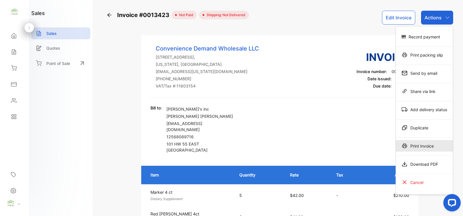
click at [415, 142] on div "Print Invoice" at bounding box center [424, 146] width 57 height 12
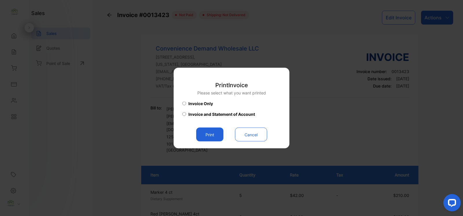
click at [220, 134] on button "Print" at bounding box center [209, 135] width 27 height 14
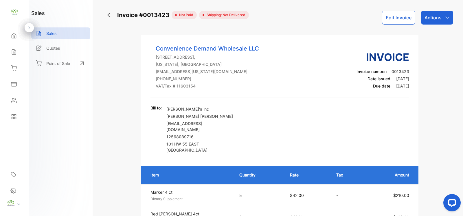
click at [19, 52] on div "Sales" at bounding box center [15, 52] width 20 height 12
